Goal: Task Accomplishment & Management: Manage account settings

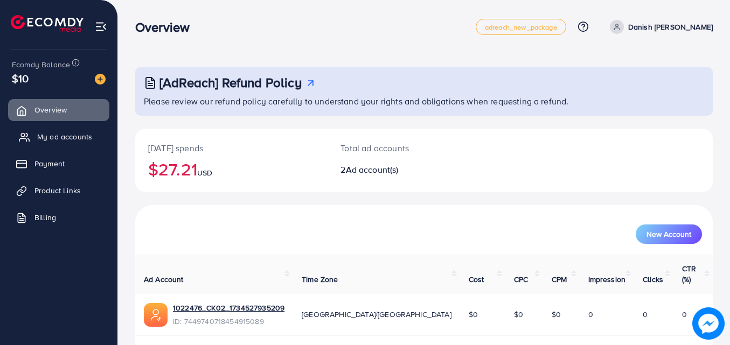
click at [78, 139] on span "My ad accounts" at bounding box center [64, 136] width 55 height 11
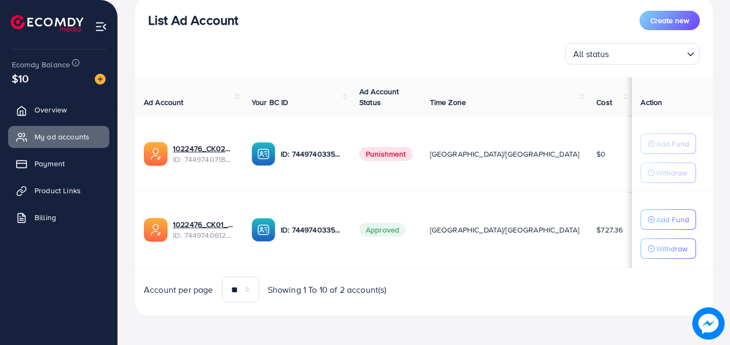
scroll to position [132, 0]
click at [661, 221] on p "Add Fund" at bounding box center [672, 219] width 33 height 13
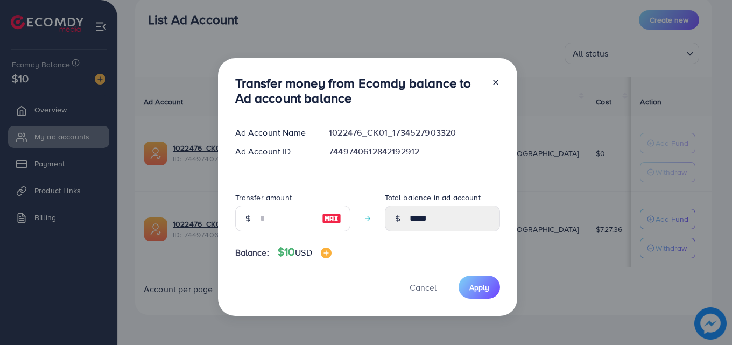
click at [497, 84] on line at bounding box center [496, 82] width 4 height 4
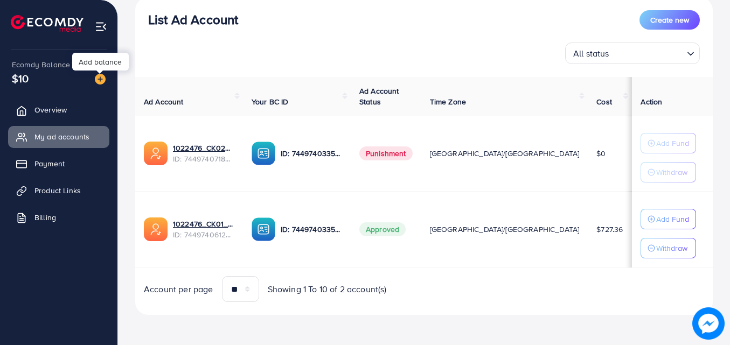
click at [101, 80] on img at bounding box center [100, 79] width 11 height 11
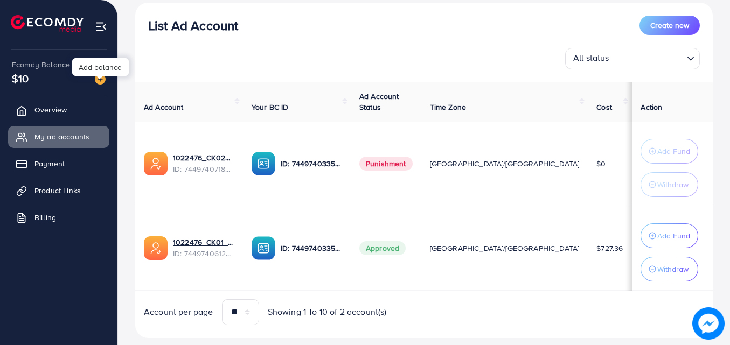
scroll to position [137, 0]
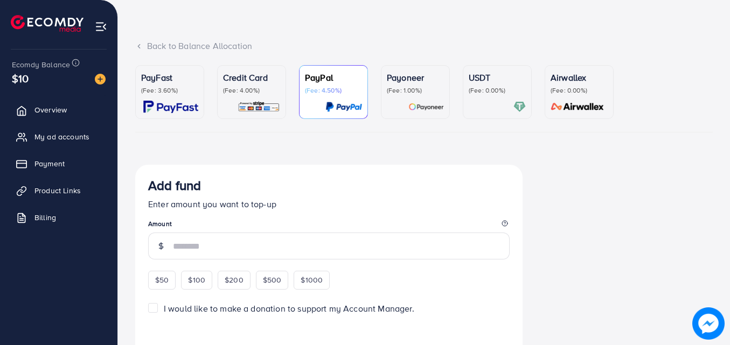
scroll to position [108, 0]
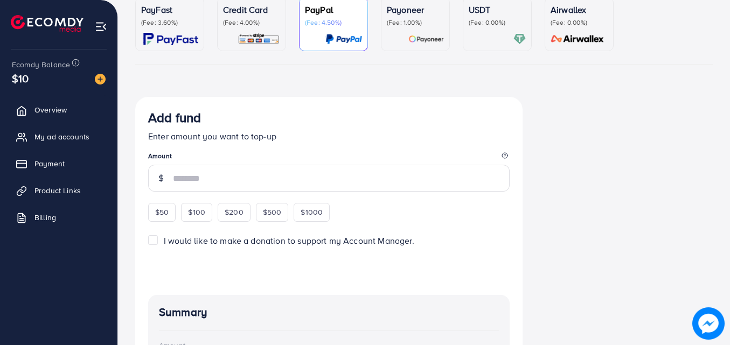
click at [245, 24] on p "(Fee: 4.00%)" at bounding box center [251, 22] width 57 height 9
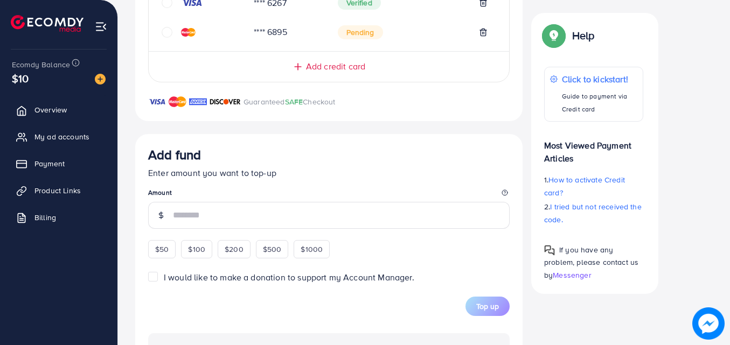
scroll to position [431, 0]
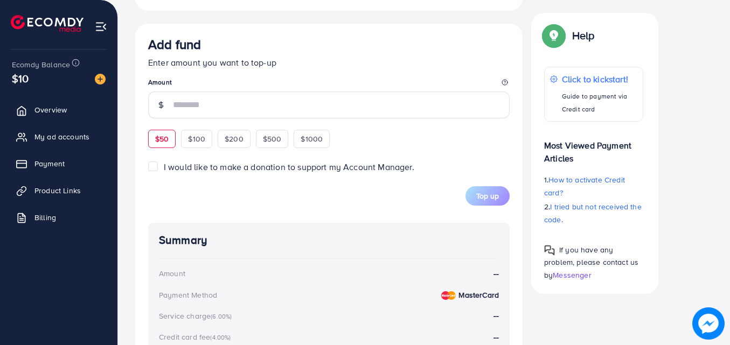
click at [172, 145] on div "$50" at bounding box center [161, 139] width 27 height 18
type input "**"
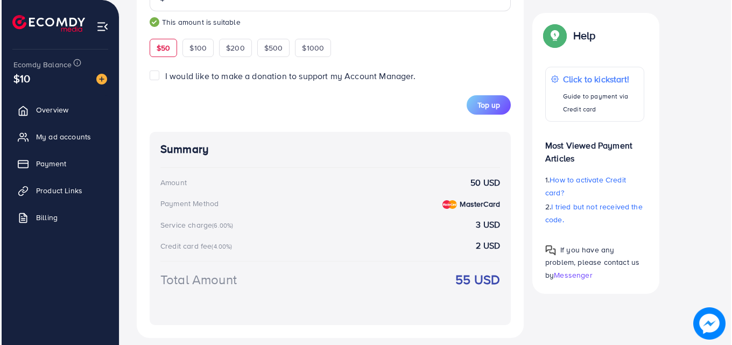
scroll to position [539, 0]
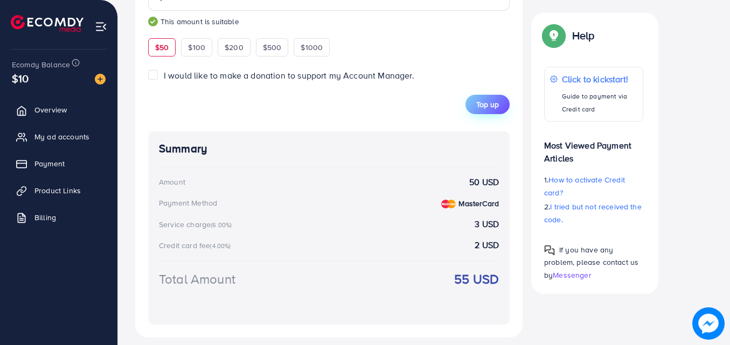
click at [491, 103] on span "Top up" at bounding box center [487, 104] width 23 height 11
